Goal: Communication & Community: Participate in discussion

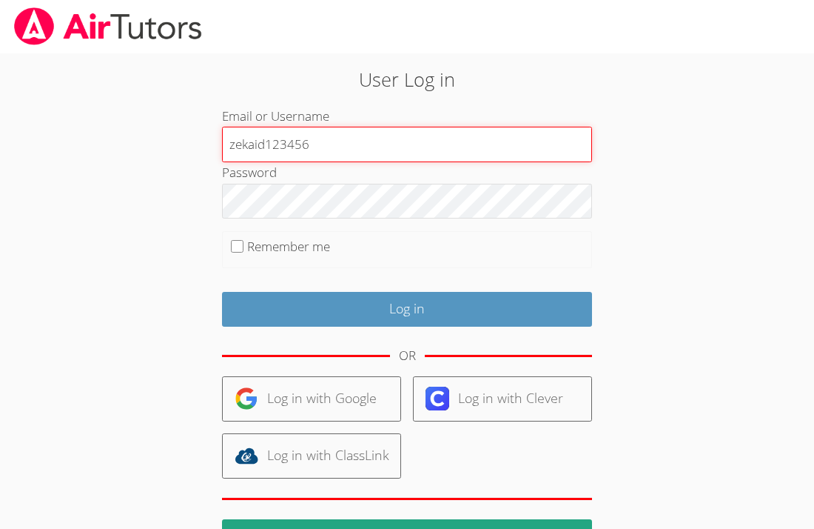
click at [341, 138] on input "zekaid123456" at bounding box center [407, 145] width 370 height 36
type input "zekaid"
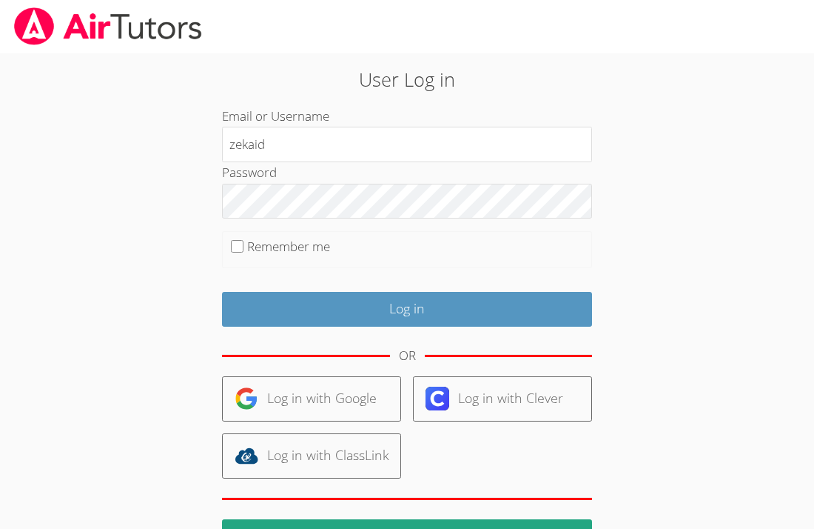
click at [250, 245] on label "Remember me" at bounding box center [288, 246] width 83 height 17
click at [244, 245] on input "Remember me" at bounding box center [237, 246] width 13 height 13
checkbox input "true"
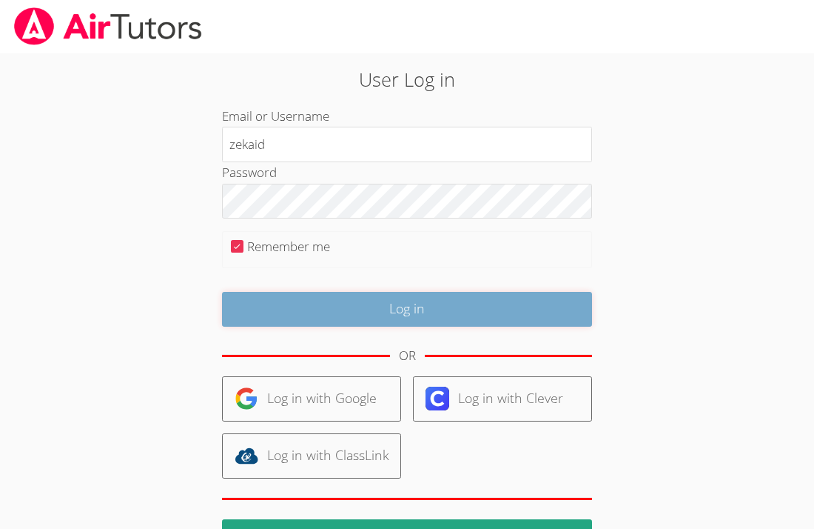
click at [244, 314] on input "Log in" at bounding box center [407, 309] width 370 height 35
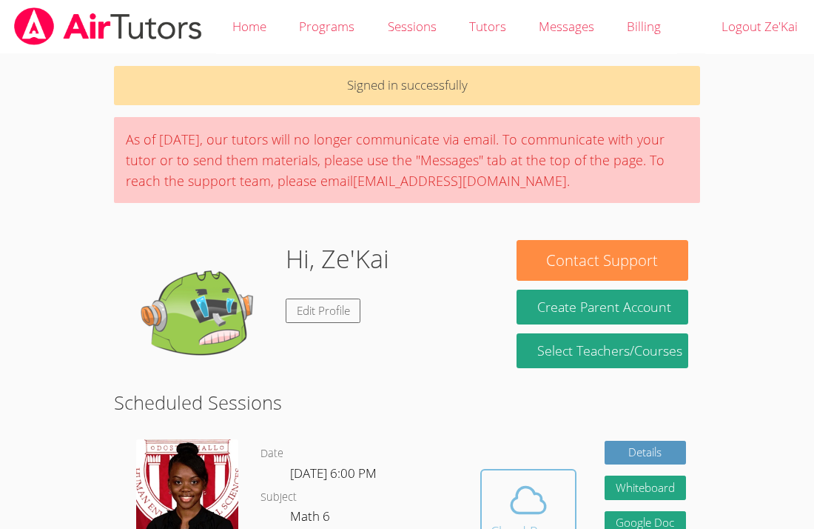
click at [492, 500] on span at bounding box center [529, 499] width 76 height 41
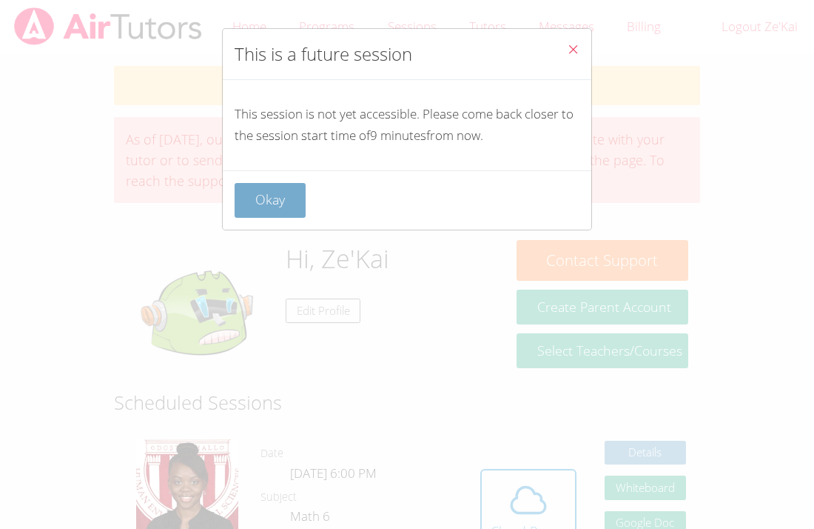
click at [279, 207] on button "Okay" at bounding box center [270, 200] width 71 height 35
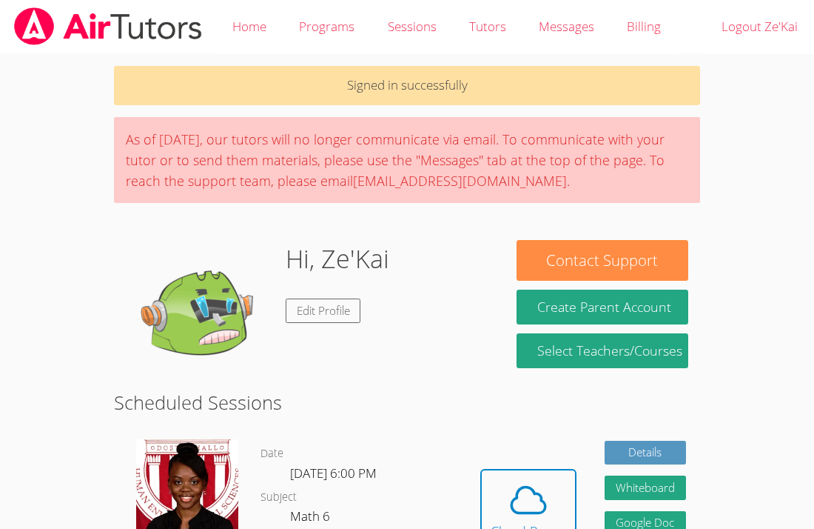
scroll to position [23, 0]
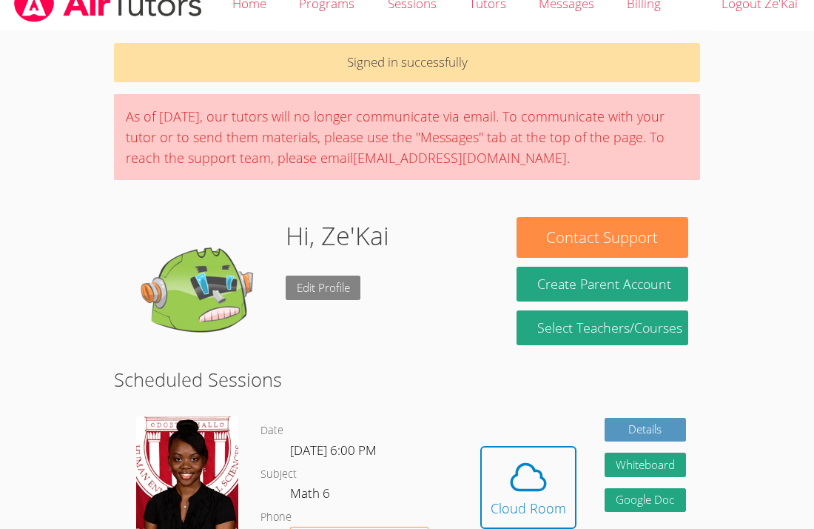
click at [315, 290] on link "Edit Profile" at bounding box center [324, 287] width 76 height 24
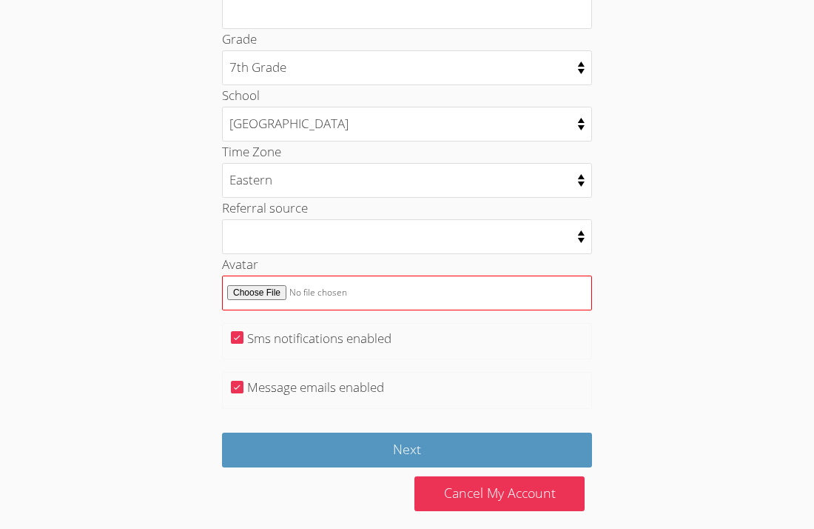
scroll to position [711, 0]
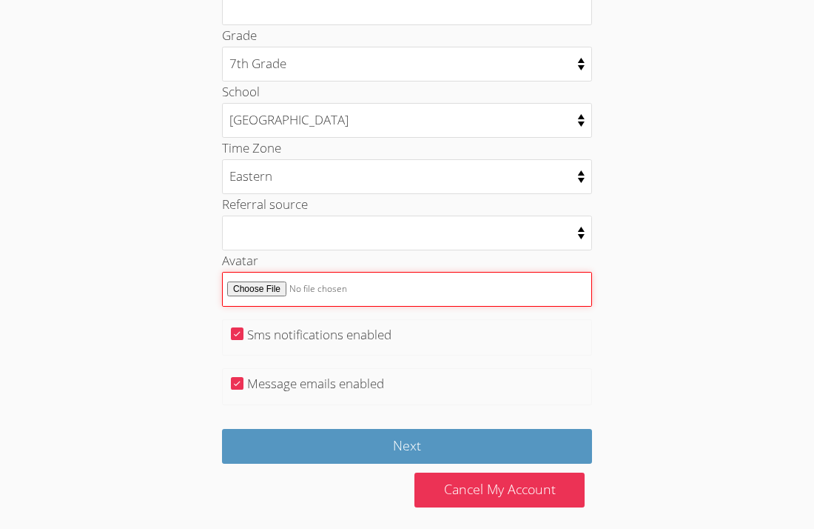
click at [288, 286] on input "Avatar" at bounding box center [407, 289] width 370 height 35
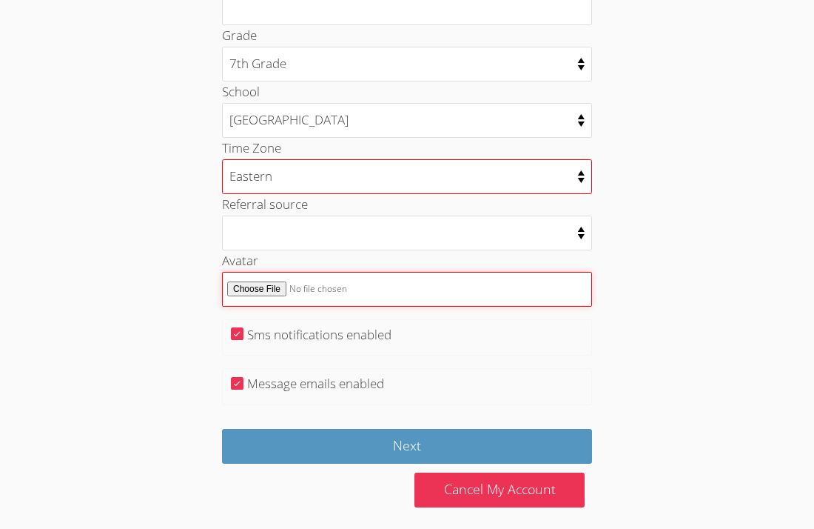
scroll to position [714, 0]
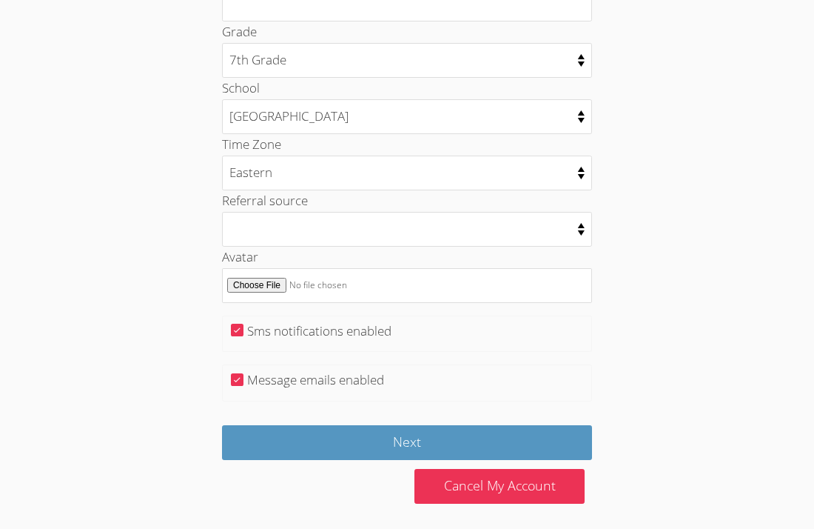
scroll to position [23, 0]
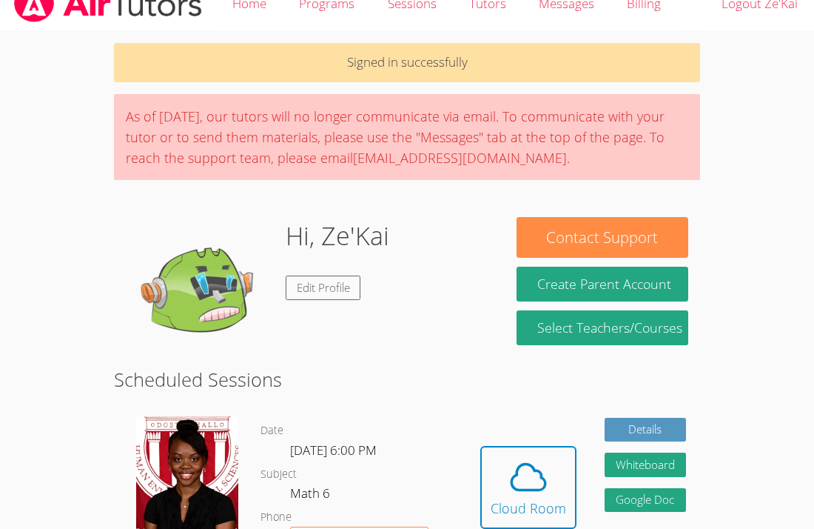
click at [194, 252] on img at bounding box center [200, 291] width 148 height 148
click at [546, 507] on div "Cloud Room" at bounding box center [529, 507] width 76 height 21
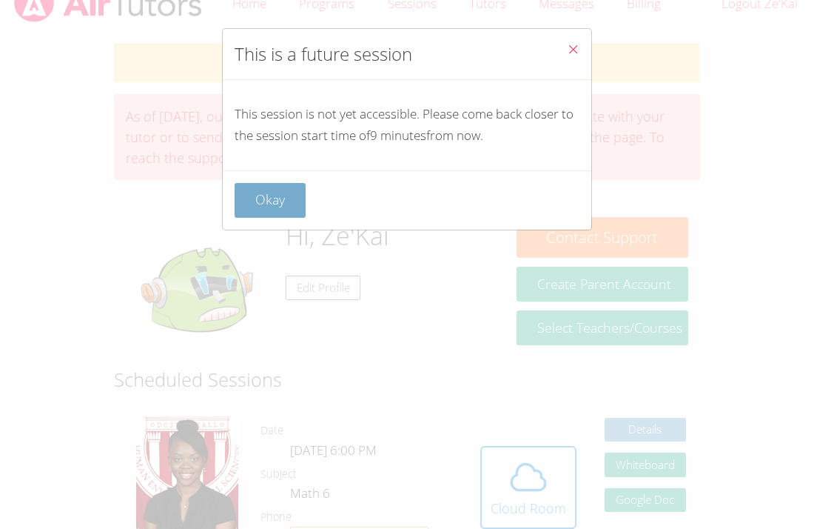
click at [281, 185] on button "Okay" at bounding box center [270, 200] width 71 height 35
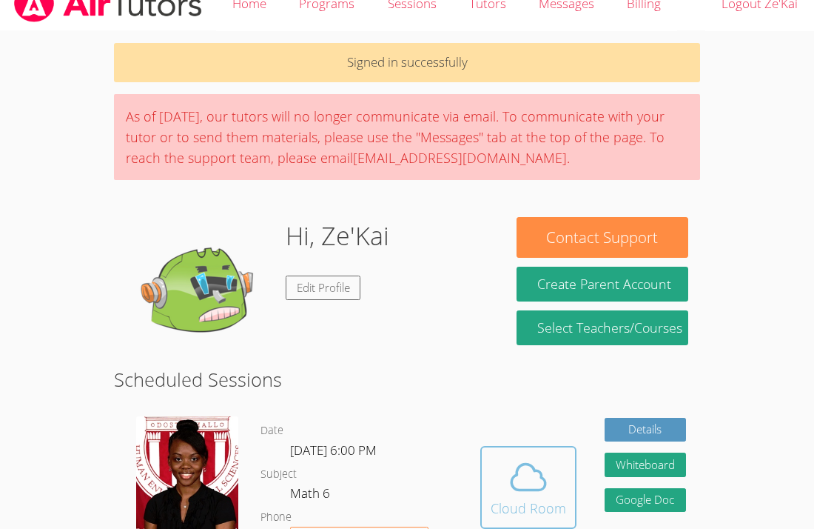
click at [497, 489] on span at bounding box center [529, 476] width 76 height 41
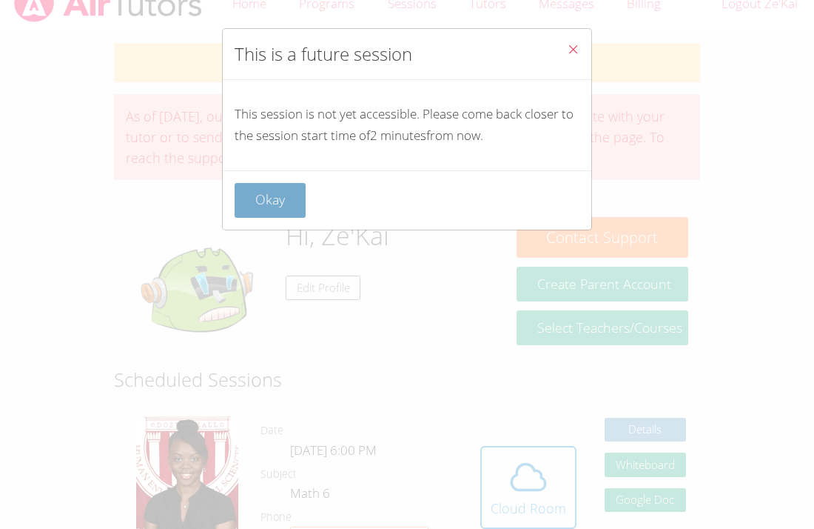
click at [275, 207] on button "Okay" at bounding box center [270, 200] width 71 height 35
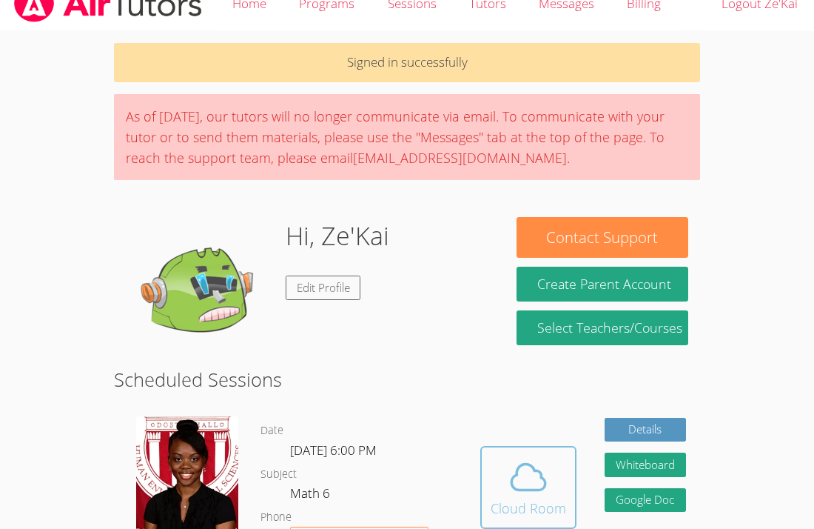
click at [513, 503] on div "Cloud Room" at bounding box center [529, 507] width 76 height 21
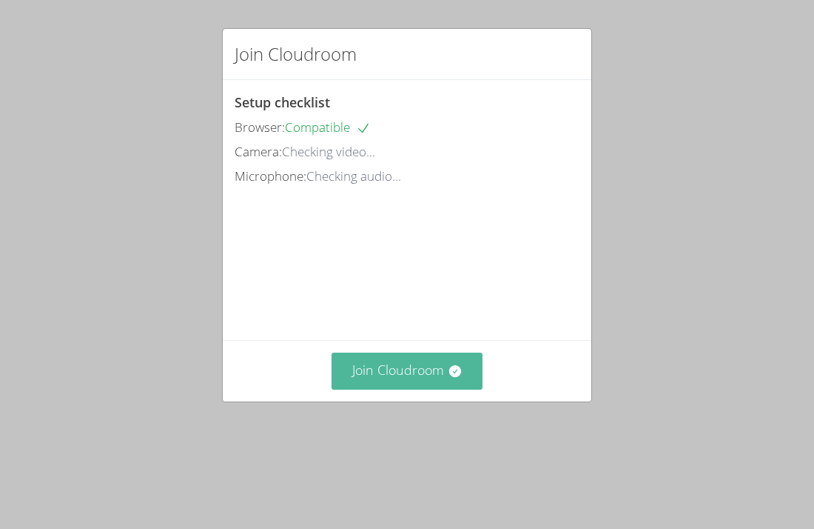
click at [356, 387] on button "Join Cloudroom" at bounding box center [408, 370] width 152 height 36
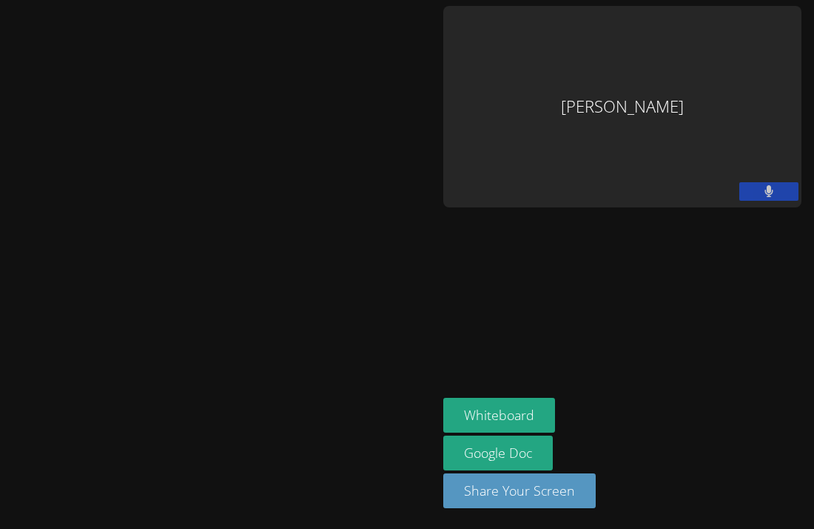
click at [758, 196] on button at bounding box center [768, 191] width 59 height 19
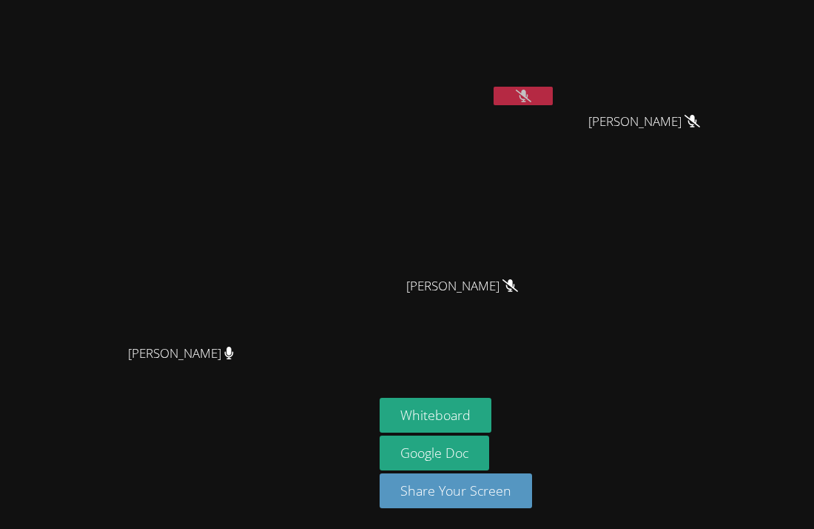
click at [553, 90] on button at bounding box center [523, 96] width 59 height 19
click at [492, 412] on button "Whiteboard" at bounding box center [436, 415] width 112 height 35
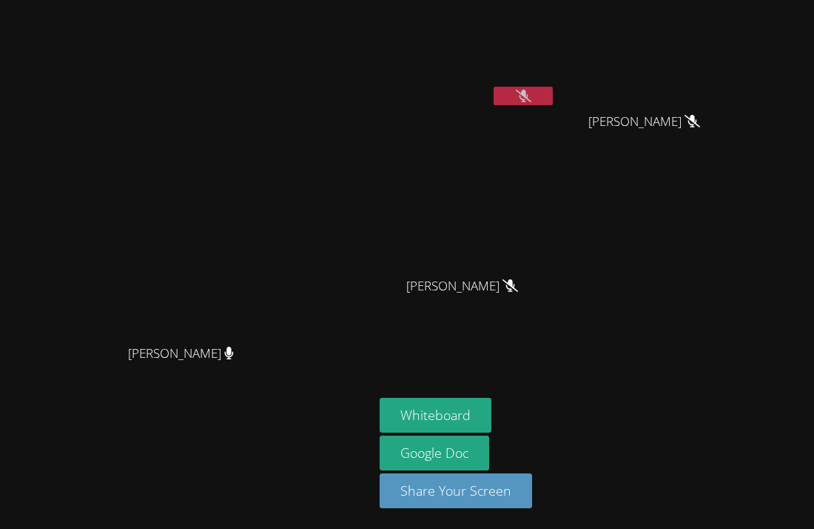
click at [553, 87] on button at bounding box center [523, 96] width 59 height 19
click at [553, 100] on button at bounding box center [523, 96] width 59 height 19
click at [553, 93] on button at bounding box center [523, 96] width 59 height 19
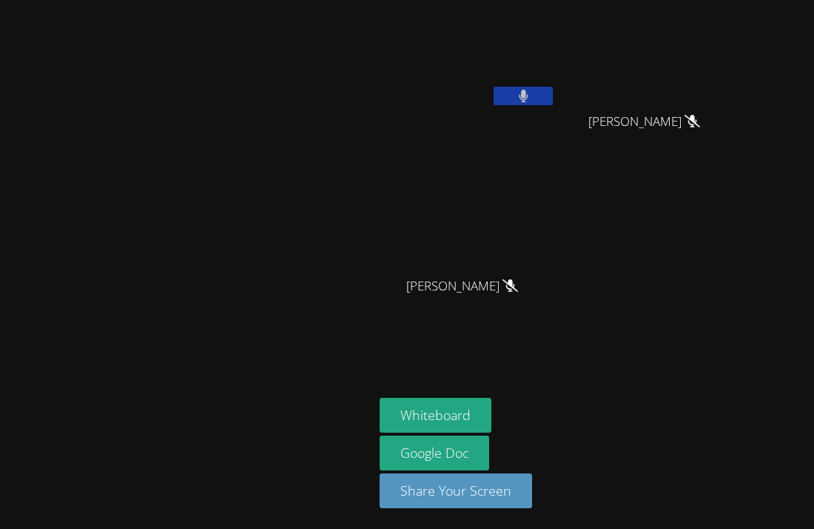
click at [553, 93] on button at bounding box center [523, 96] width 59 height 19
click at [531, 93] on icon at bounding box center [524, 96] width 16 height 13
click at [528, 90] on icon at bounding box center [523, 96] width 9 height 13
click at [553, 93] on button at bounding box center [523, 96] width 59 height 19
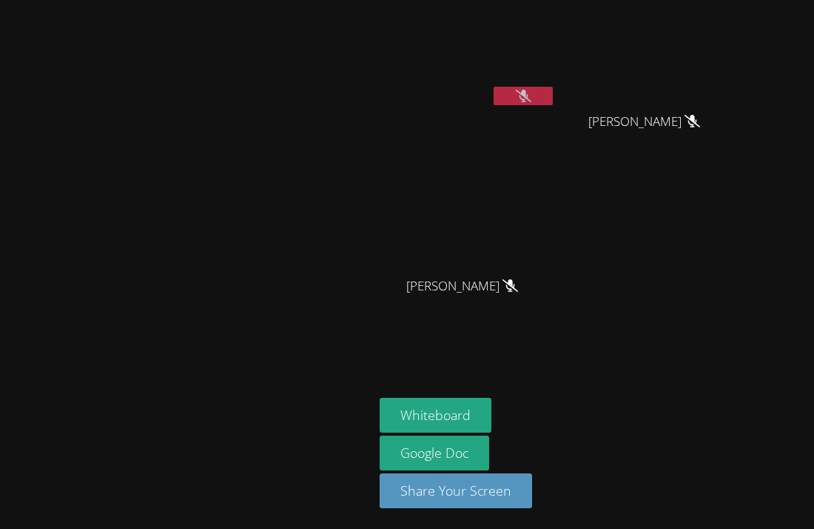
click at [553, 102] on button at bounding box center [523, 96] width 59 height 19
click at [553, 94] on button at bounding box center [523, 96] width 59 height 19
click at [553, 98] on button at bounding box center [523, 96] width 59 height 19
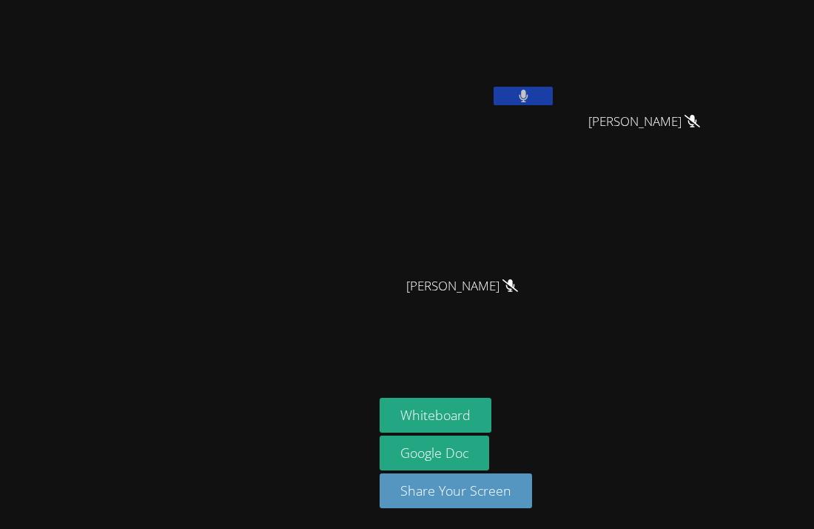
click at [553, 98] on button at bounding box center [523, 96] width 59 height 19
click at [553, 90] on button at bounding box center [523, 96] width 59 height 19
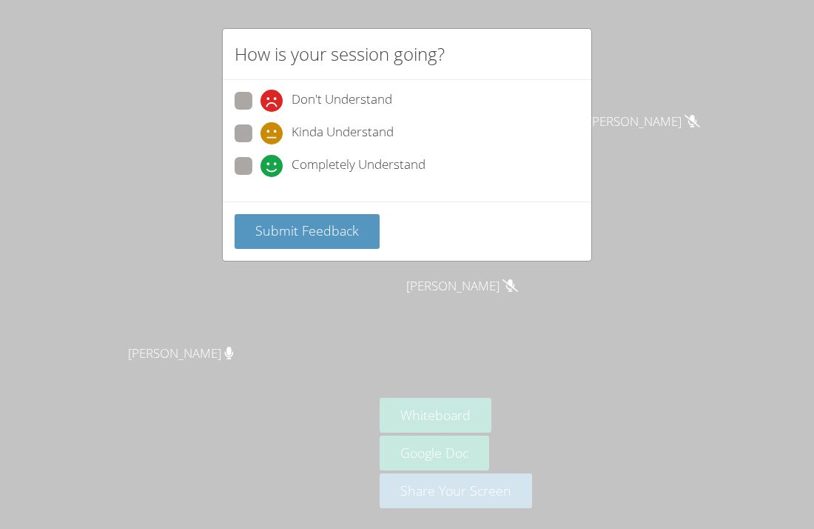
click at [241, 144] on label "Kinda Understand" at bounding box center [314, 134] width 159 height 20
click at [261, 137] on input "Kinda Understand" at bounding box center [267, 130] width 13 height 13
radio input "true"
click at [272, 219] on button "Submit Feedback" at bounding box center [307, 231] width 145 height 35
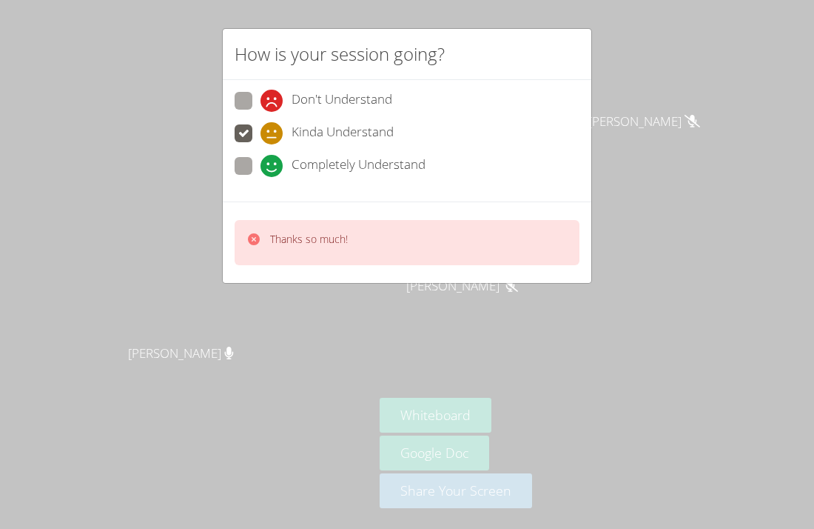
click at [411, 363] on div "How is your session going? Don't Understand Kinda Understand Completely Underst…" at bounding box center [407, 264] width 814 height 529
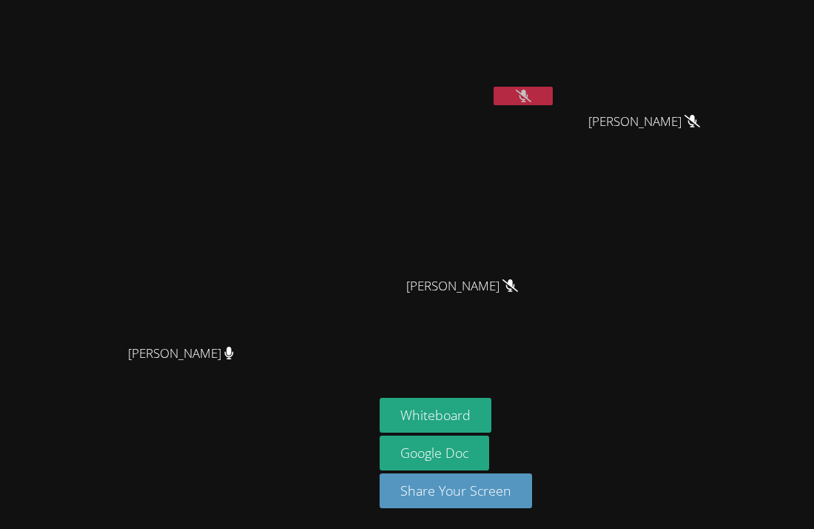
click at [531, 96] on icon at bounding box center [524, 96] width 16 height 13
